Goal: Download file/media

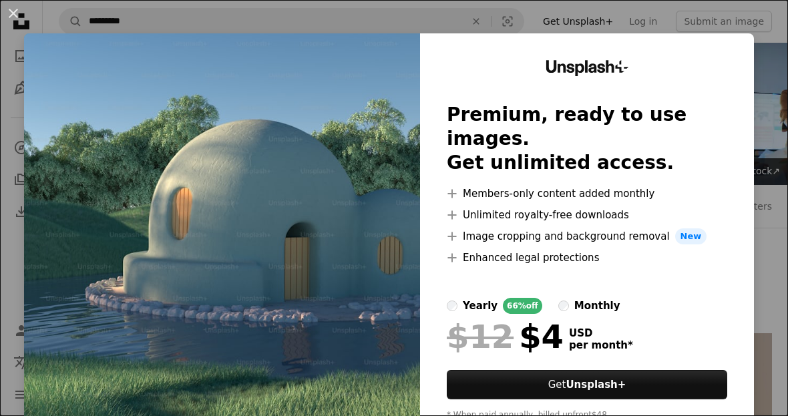
scroll to position [1081, 0]
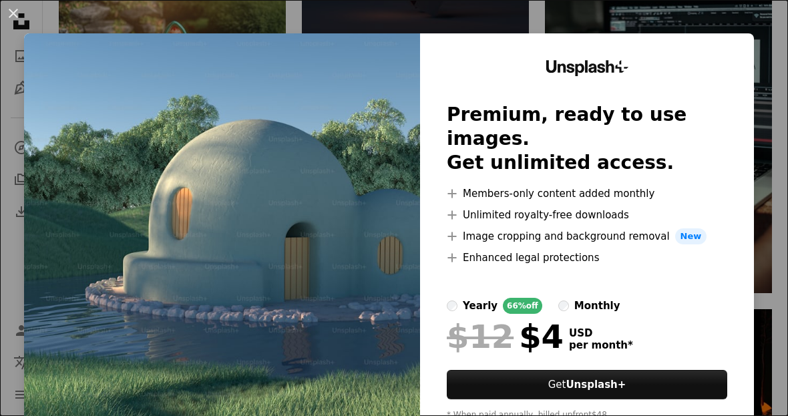
click at [16, 12] on button "An X shape" at bounding box center [13, 13] width 16 height 16
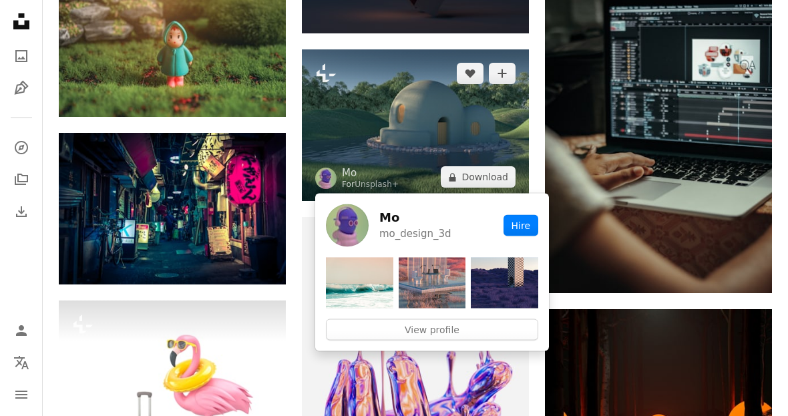
click at [486, 126] on img at bounding box center [415, 125] width 227 height 152
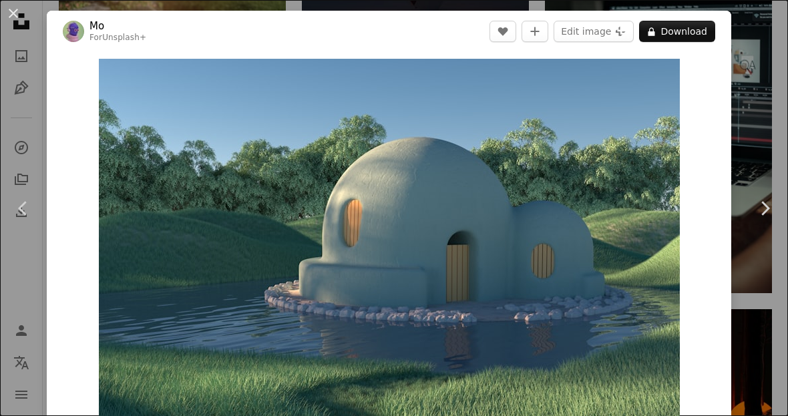
click at [702, 33] on button "A lock Download" at bounding box center [677, 31] width 76 height 21
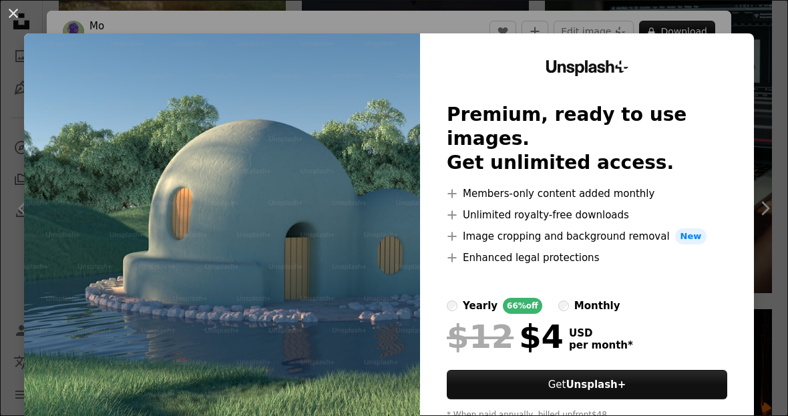
click at [185, 176] on img at bounding box center [222, 245] width 396 height 425
click at [21, 17] on button "An X shape" at bounding box center [13, 13] width 16 height 16
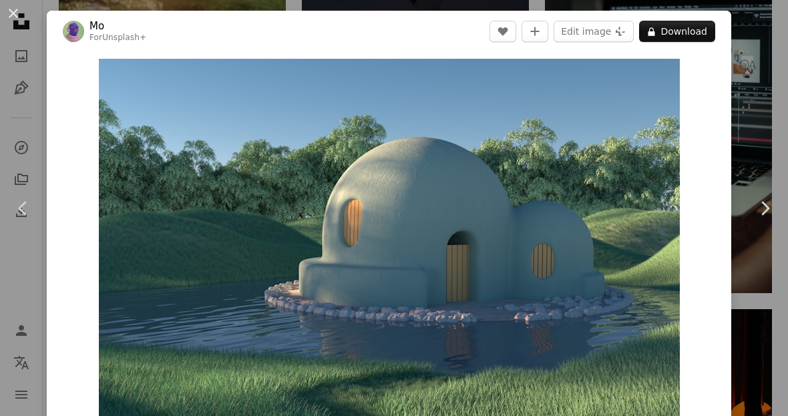
click at [21, 17] on button "An X shape" at bounding box center [13, 13] width 16 height 16
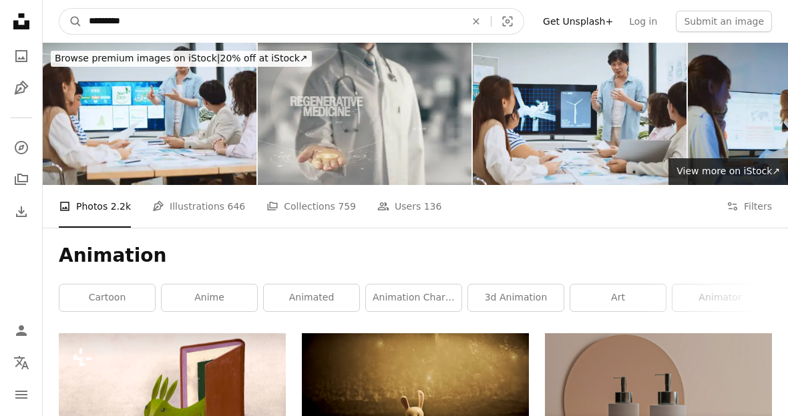
click at [146, 27] on input "*********" at bounding box center [271, 21] width 379 height 25
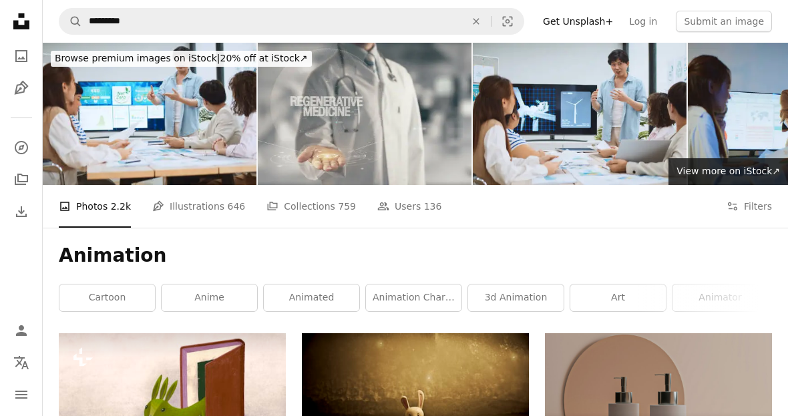
click at [488, 24] on icon "An X shape" at bounding box center [475, 21] width 29 height 11
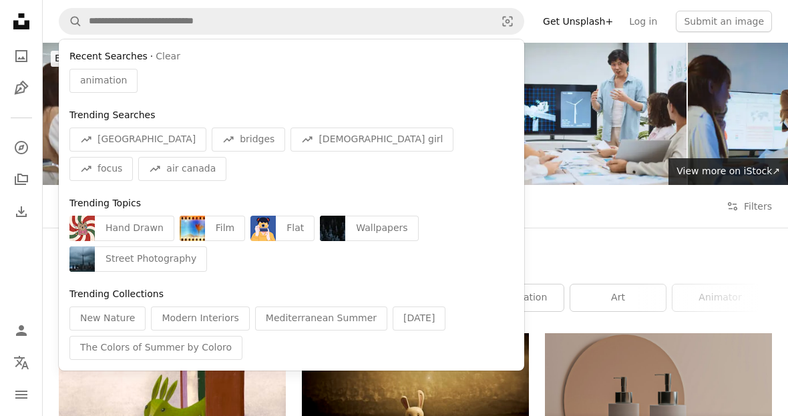
click at [32, 25] on icon "Unsplash logo Unsplash Home" at bounding box center [21, 21] width 27 height 27
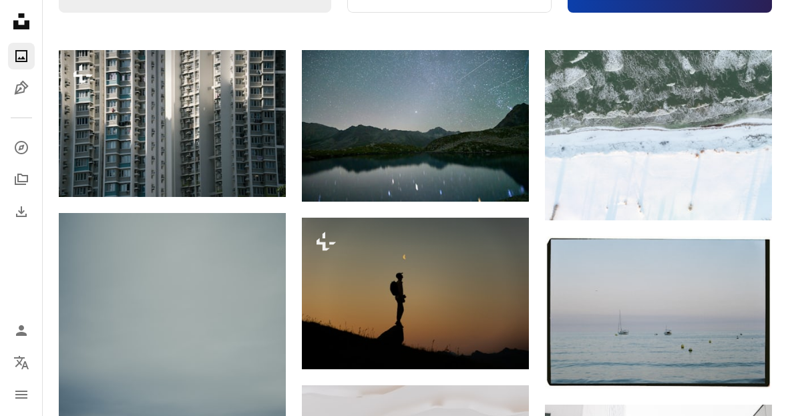
scroll to position [306, 0]
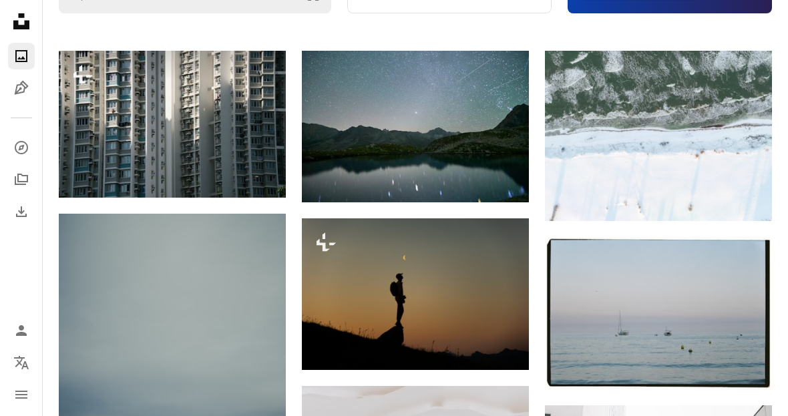
click at [93, 124] on img at bounding box center [172, 124] width 227 height 147
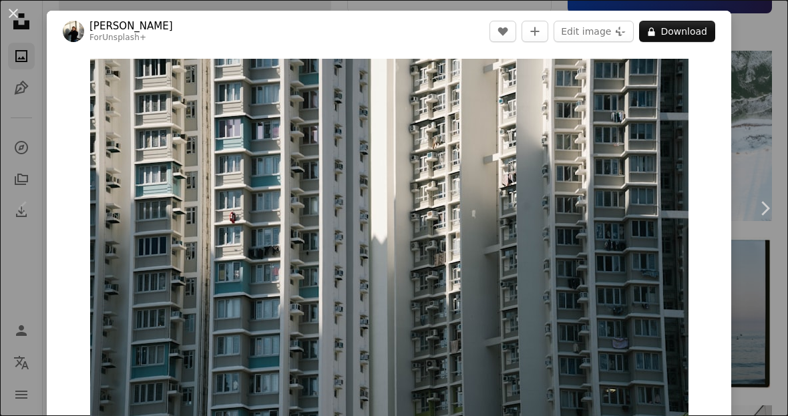
click at [690, 23] on button "A lock Download" at bounding box center [677, 31] width 76 height 21
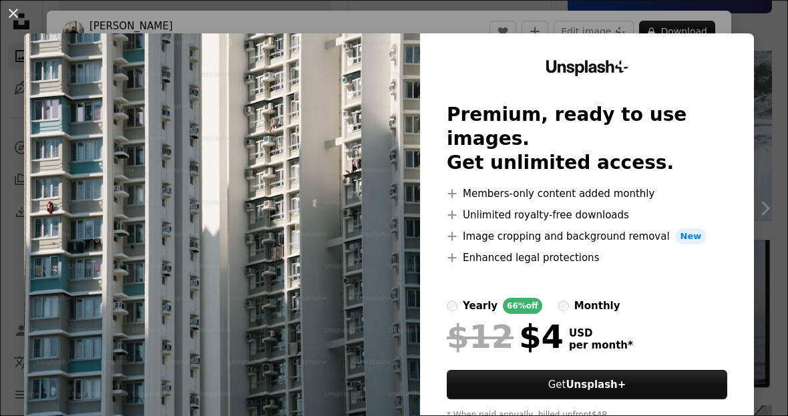
click at [21, 15] on button "An X shape" at bounding box center [13, 13] width 16 height 16
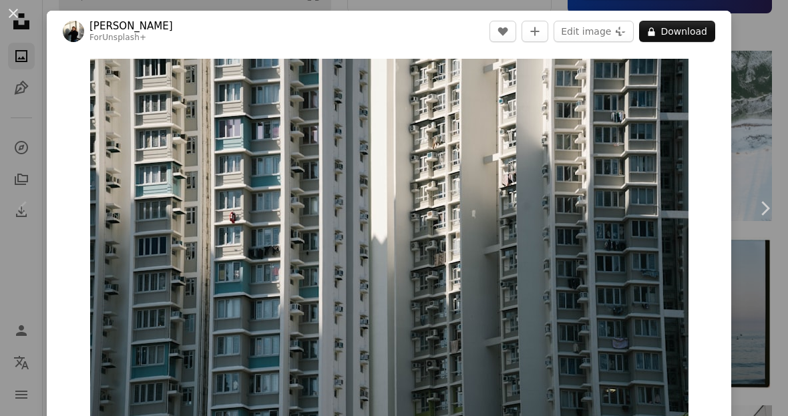
click at [20, 16] on button "An X shape" at bounding box center [13, 13] width 16 height 16
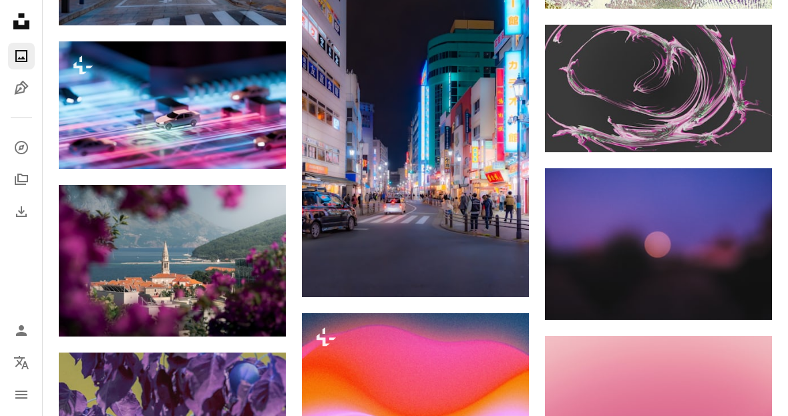
scroll to position [14538, 0]
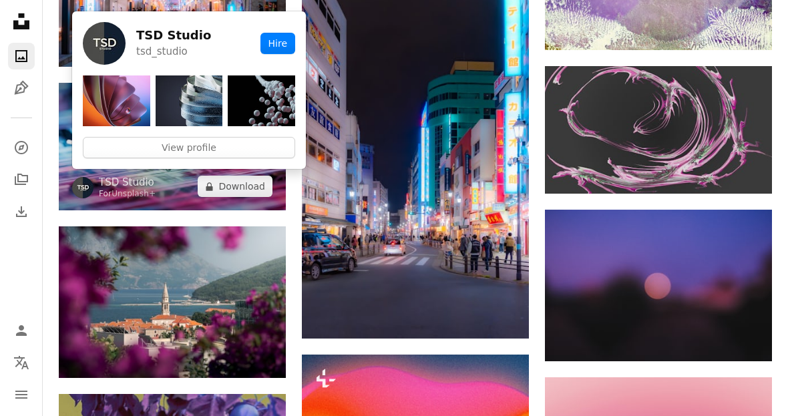
click at [139, 186] on link "TSD Studio" at bounding box center [127, 182] width 57 height 13
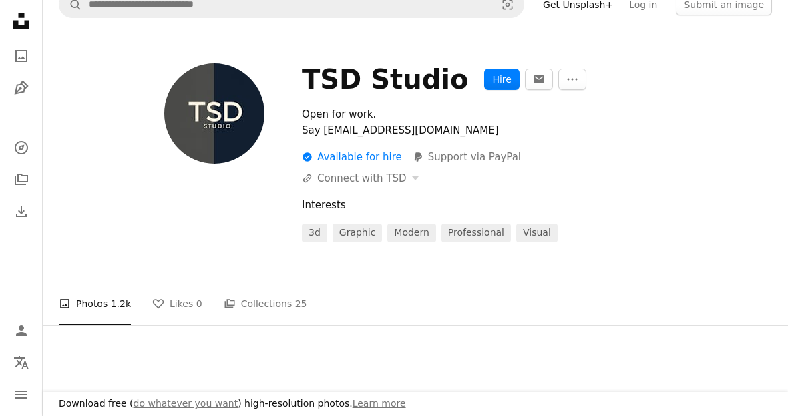
scroll to position [43, 0]
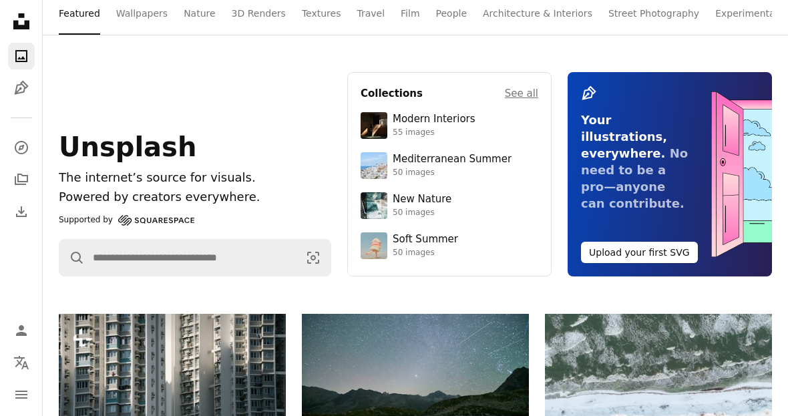
scroll to position [14538, 0]
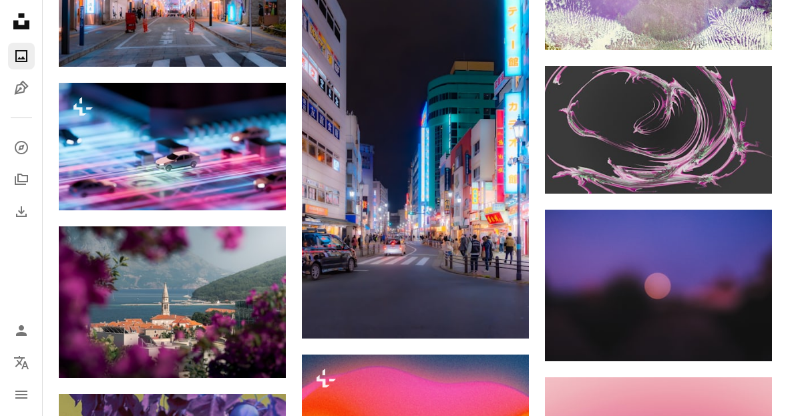
click at [144, 131] on img at bounding box center [172, 147] width 227 height 128
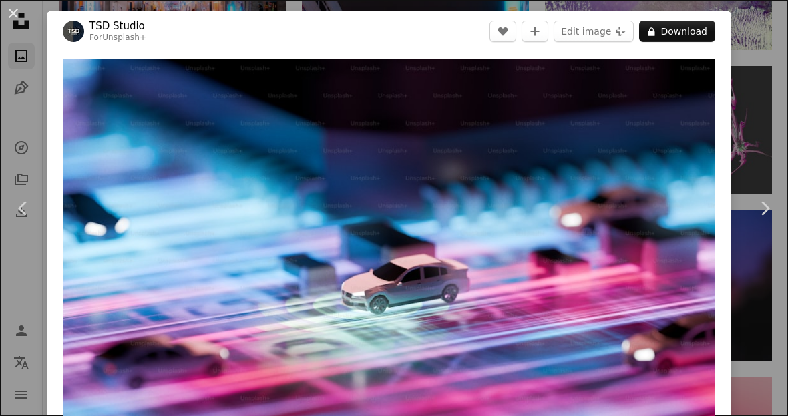
click at [700, 31] on button "A lock Download" at bounding box center [677, 31] width 76 height 21
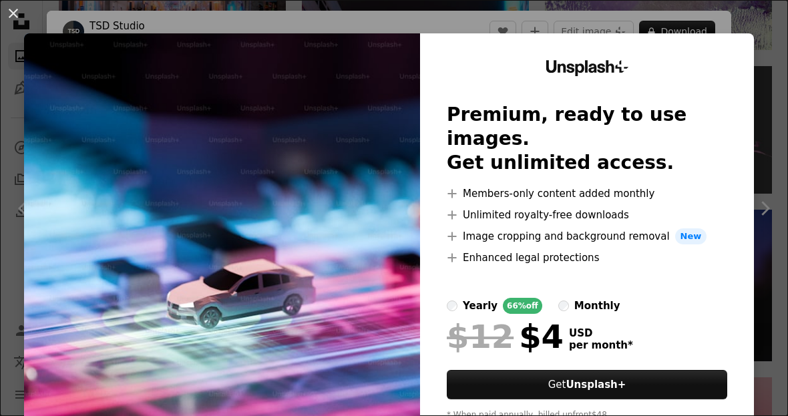
click at [21, 16] on button "An X shape" at bounding box center [13, 13] width 16 height 16
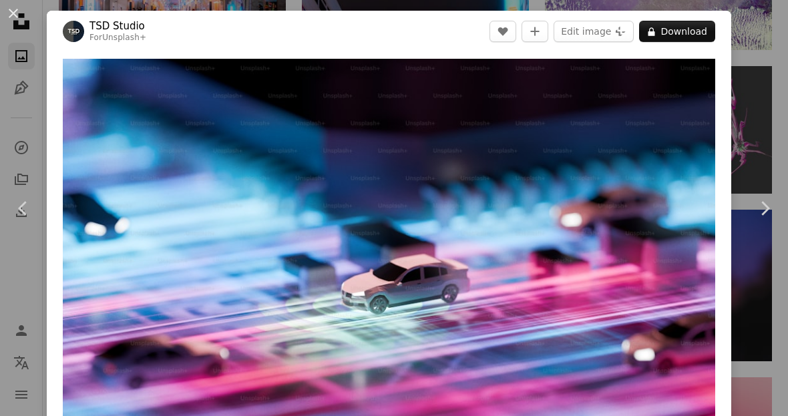
click at [23, 146] on div "An X shape Chevron left Chevron right TSD Studio For Unsplash+ A heart A plus s…" at bounding box center [394, 208] width 788 height 416
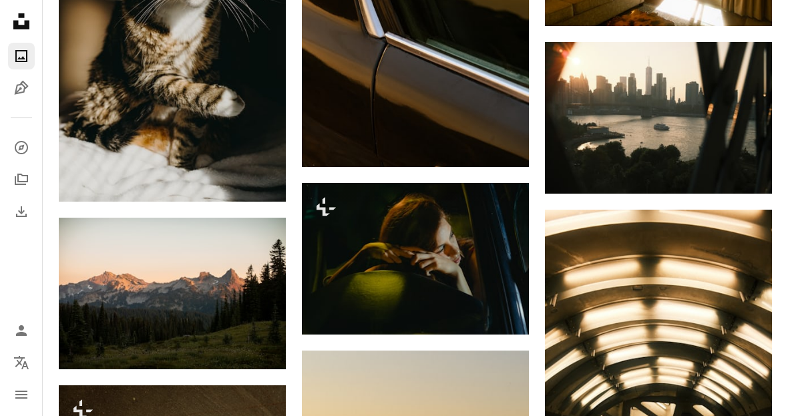
scroll to position [24564, 0]
